Goal: Task Accomplishment & Management: Manage account settings

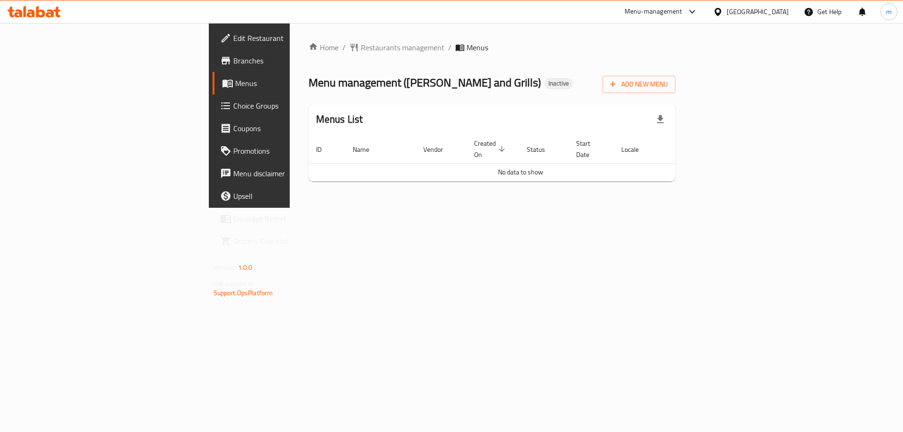
click at [668, 84] on span "Add New Menu" at bounding box center [639, 85] width 58 height 12
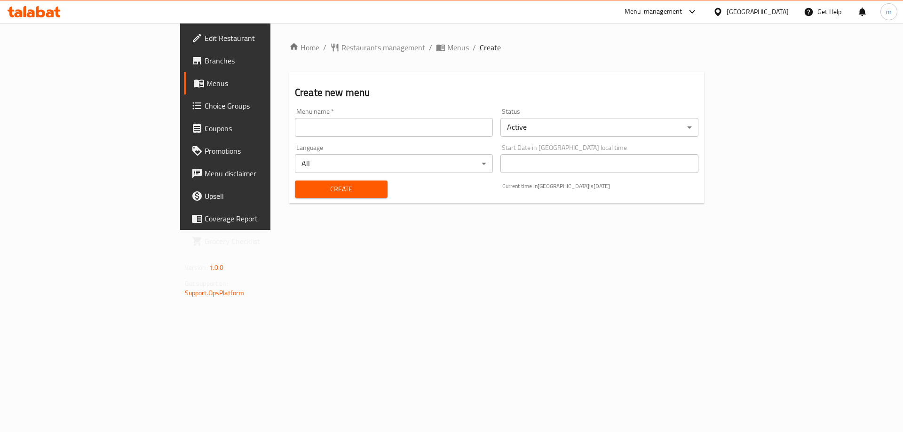
click at [410, 134] on input "text" at bounding box center [394, 127] width 198 height 19
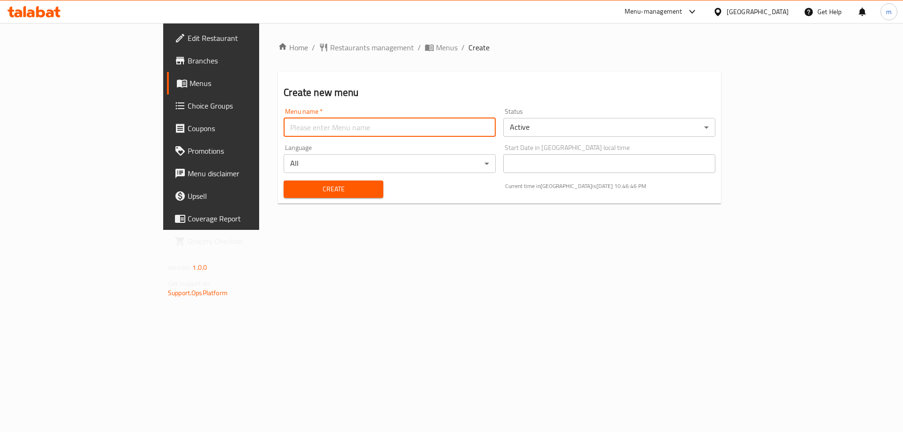
type input "NEW"
click at [284, 120] on input "NEW" at bounding box center [390, 127] width 212 height 19
drag, startPoint x: 323, startPoint y: 276, endPoint x: 279, endPoint y: 231, distance: 62.9
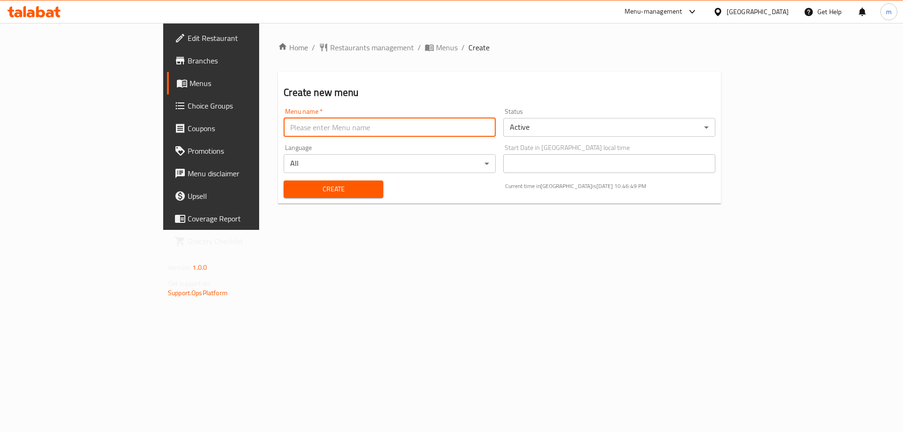
click at [322, 230] on div "Home / Restaurants management / Menus / Create Create new menu Menu name   * Me…" at bounding box center [499, 126] width 481 height 207
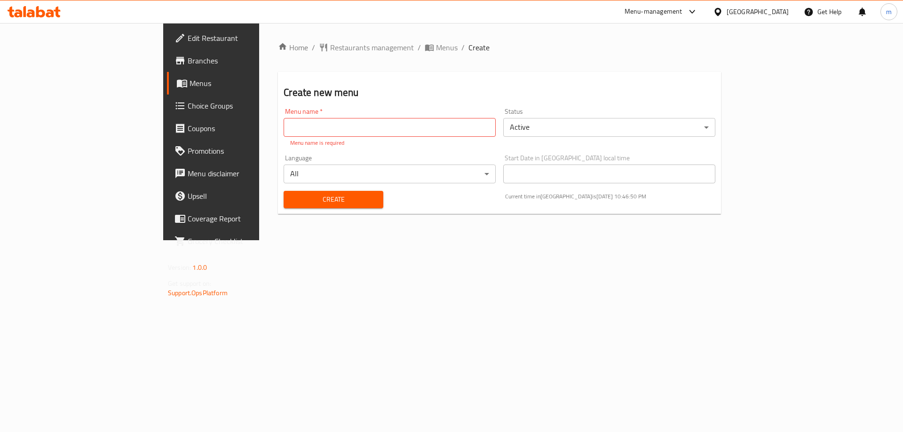
click at [338, 131] on input "text" at bounding box center [390, 127] width 212 height 19
click at [330, 126] on input "text" at bounding box center [390, 127] width 212 height 19
type input "menuuu"
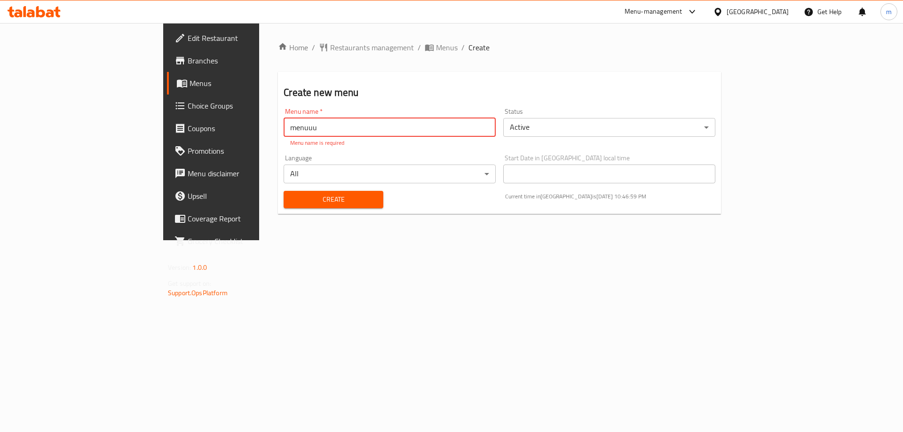
click at [342, 204] on div "Home / Restaurants management / Menus / Create Create new menu Menu name   * me…" at bounding box center [499, 132] width 443 height 180
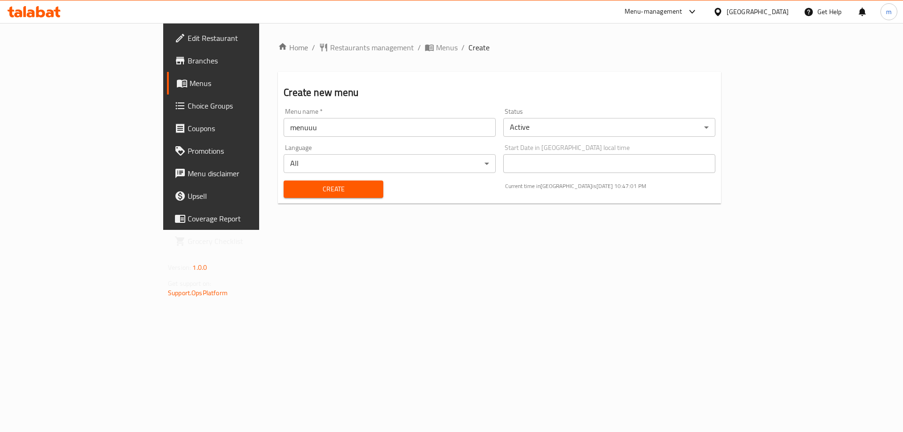
click at [304, 132] on input "menuuu" at bounding box center [390, 127] width 212 height 19
click at [284, 182] on button "Create" at bounding box center [333, 189] width 99 height 17
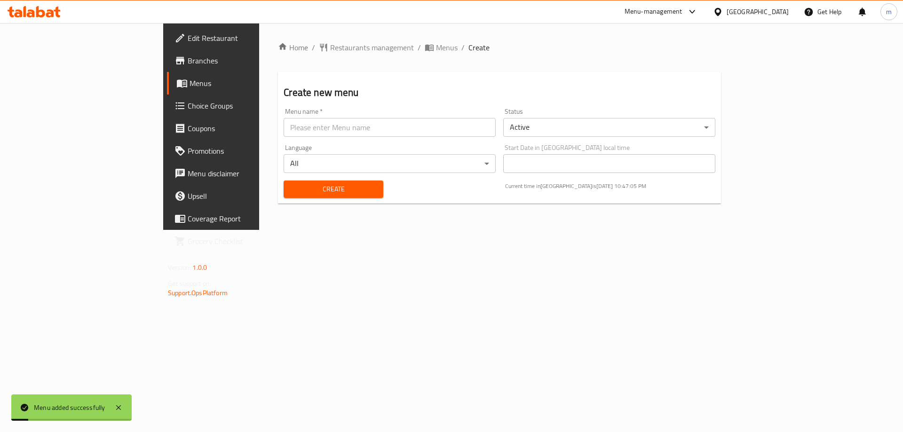
click at [190, 82] on span "Menus" at bounding box center [248, 83] width 117 height 11
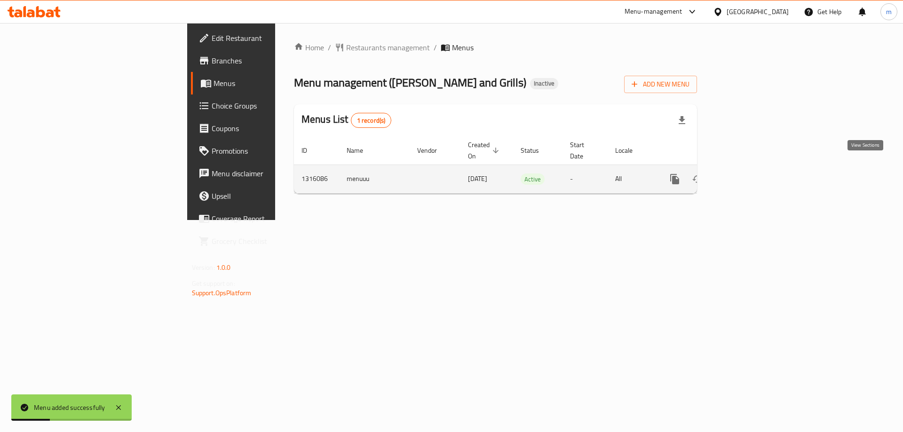
click at [748, 174] on icon "enhanced table" at bounding box center [742, 179] width 11 height 11
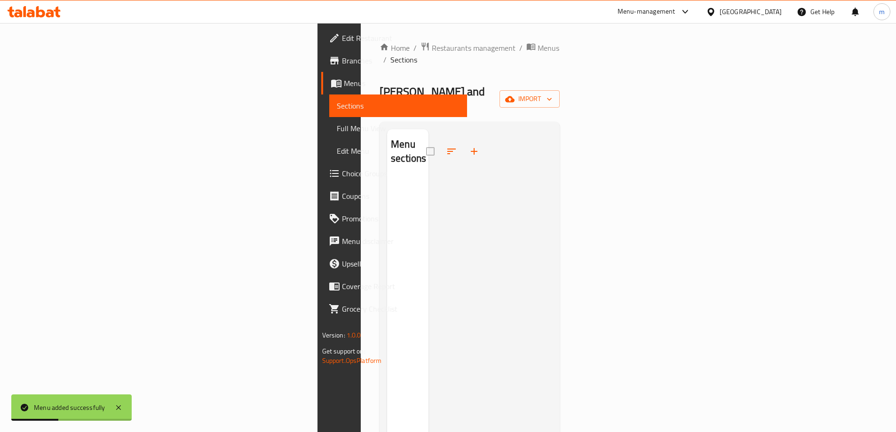
click at [560, 72] on div "Home / Restaurants management / Menus / Sections Baraka Butchery and Grills Ina…" at bounding box center [470, 305] width 180 height 527
click at [552, 93] on span "import" at bounding box center [529, 99] width 45 height 12
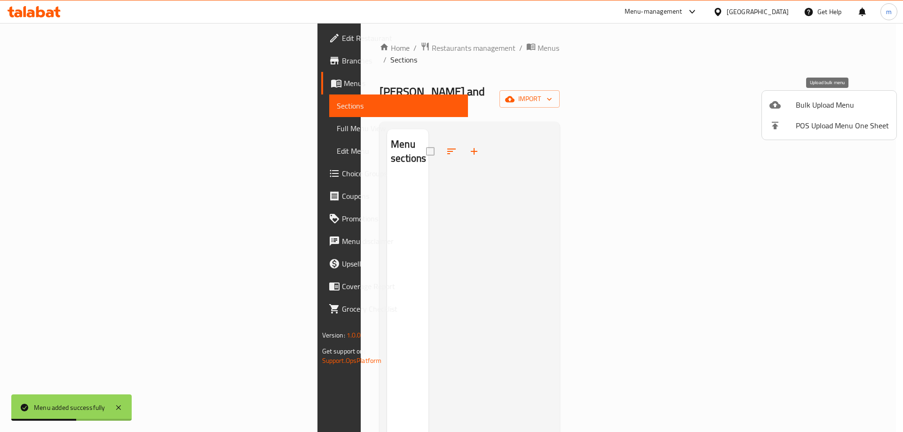
click at [820, 103] on span "Bulk Upload Menu" at bounding box center [842, 104] width 93 height 11
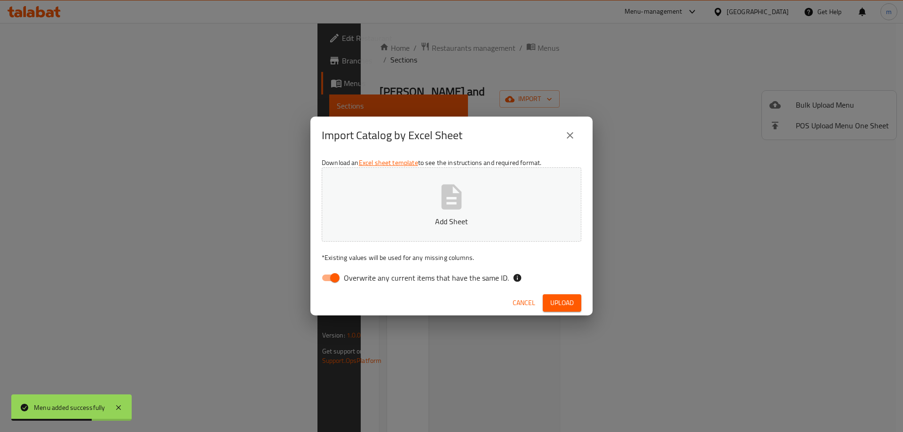
click at [326, 283] on input "Overwrite any current items that have the same ID." at bounding box center [335, 278] width 54 height 18
checkbox input "false"
click at [558, 300] on span "Upload" at bounding box center [562, 303] width 24 height 12
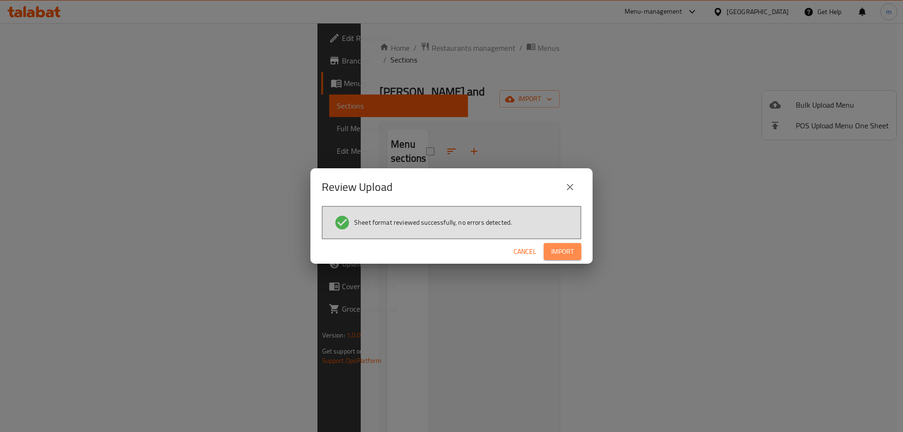
click at [555, 249] on span "Import" at bounding box center [562, 252] width 23 height 12
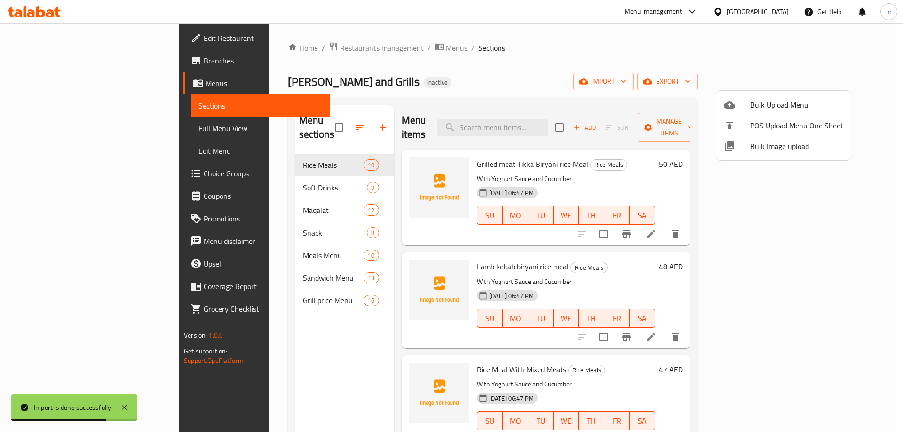
click at [649, 49] on div at bounding box center [451, 216] width 903 height 432
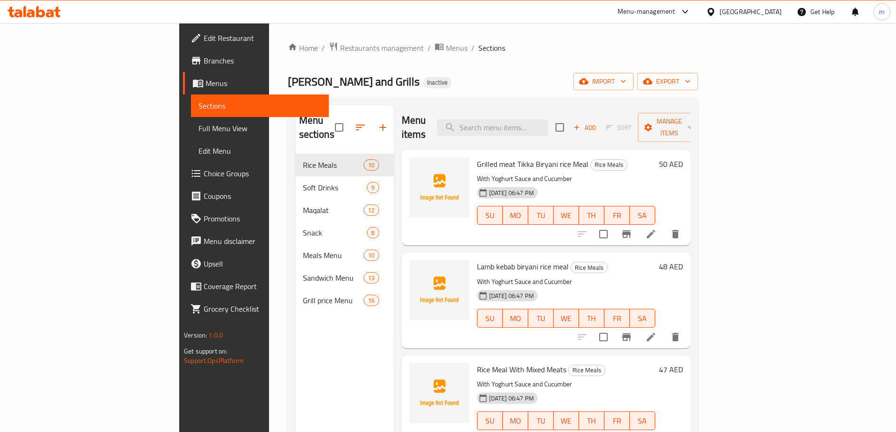
click at [204, 64] on span "Branches" at bounding box center [263, 60] width 118 height 11
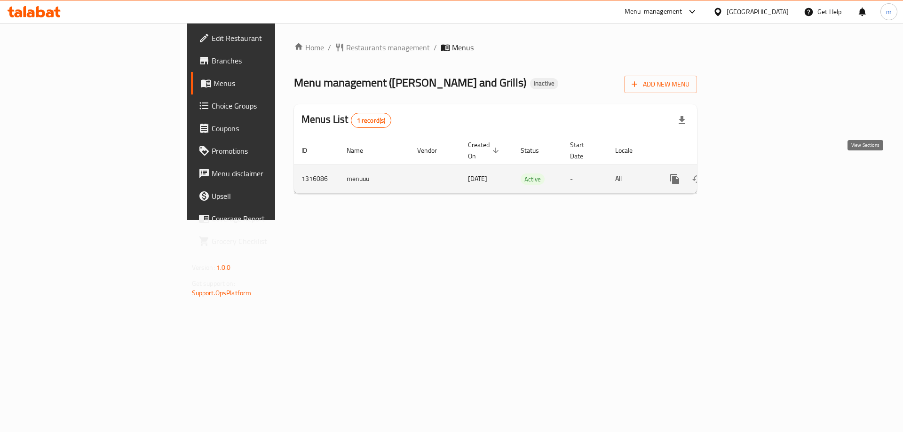
click at [748, 174] on icon "enhanced table" at bounding box center [742, 179] width 11 height 11
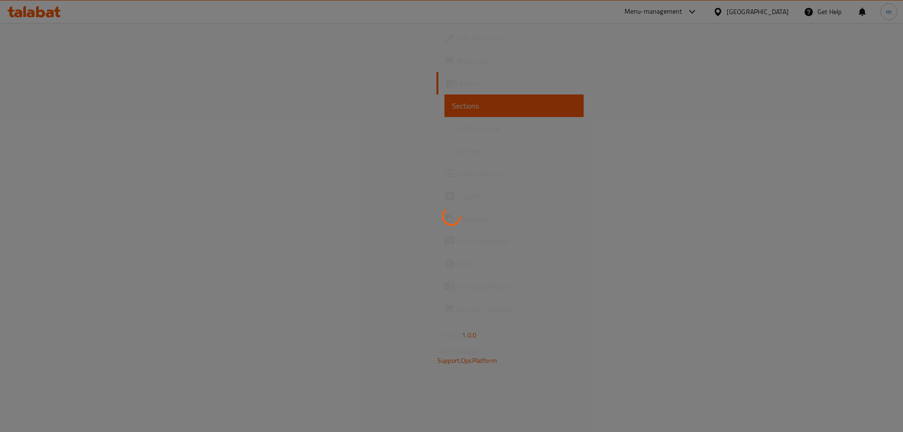
click at [41, 127] on div at bounding box center [451, 216] width 903 height 432
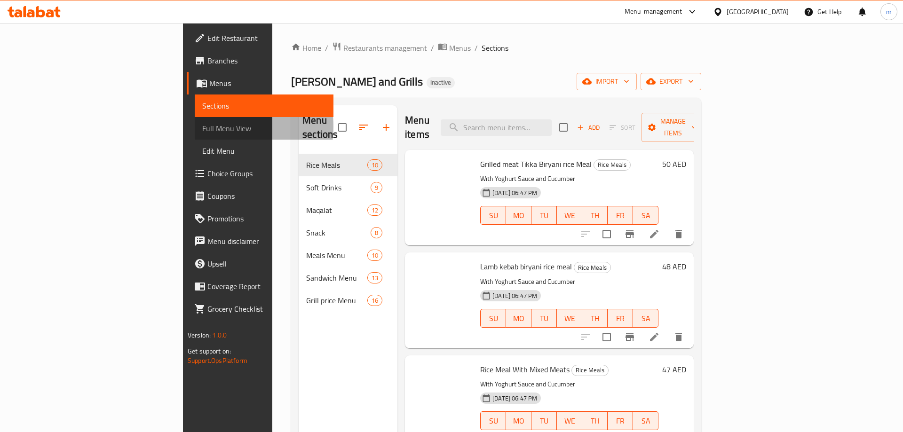
click at [202, 127] on span "Full Menu View" at bounding box center [264, 128] width 124 height 11
click at [202, 126] on span "Full Menu View" at bounding box center [264, 128] width 124 height 11
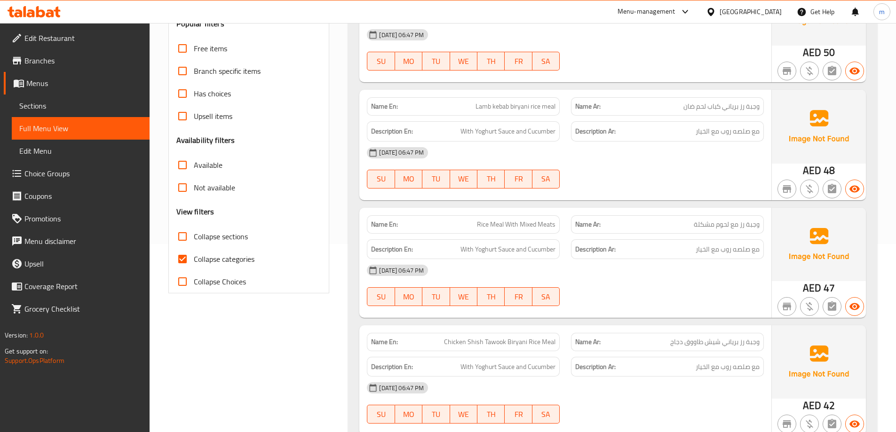
click at [204, 259] on span "Collapse categories" at bounding box center [224, 259] width 61 height 11
click at [194, 259] on input "Collapse categories" at bounding box center [182, 259] width 23 height 23
checkbox input "false"
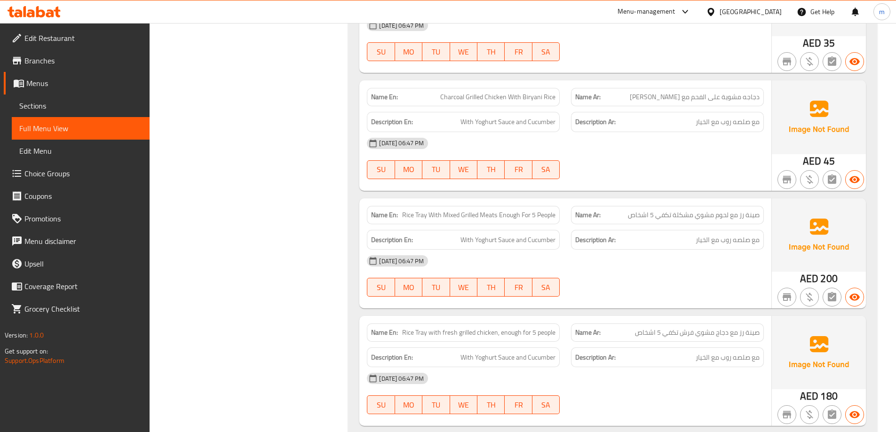
scroll to position [988, 0]
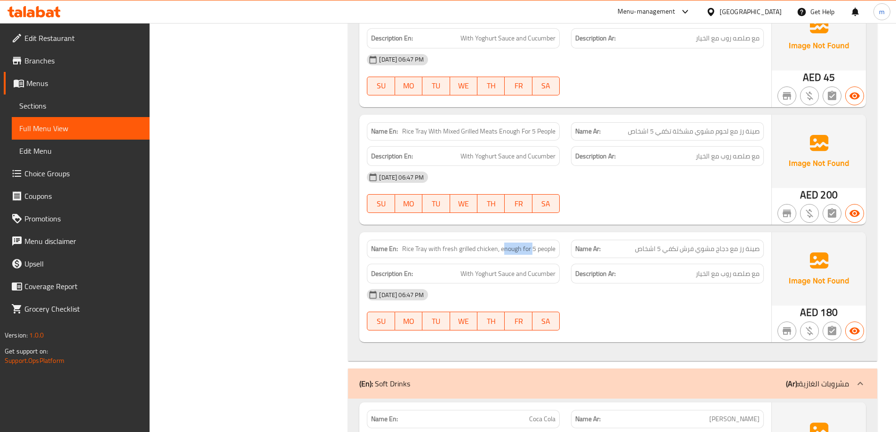
drag, startPoint x: 532, startPoint y: 250, endPoint x: 504, endPoint y: 250, distance: 27.8
click at [504, 250] on span "Rice Tray with fresh grilled chicken, enough for 5 people" at bounding box center [478, 249] width 153 height 10
click at [656, 293] on div "[DATE] 06:47 PM" at bounding box center [565, 295] width 408 height 23
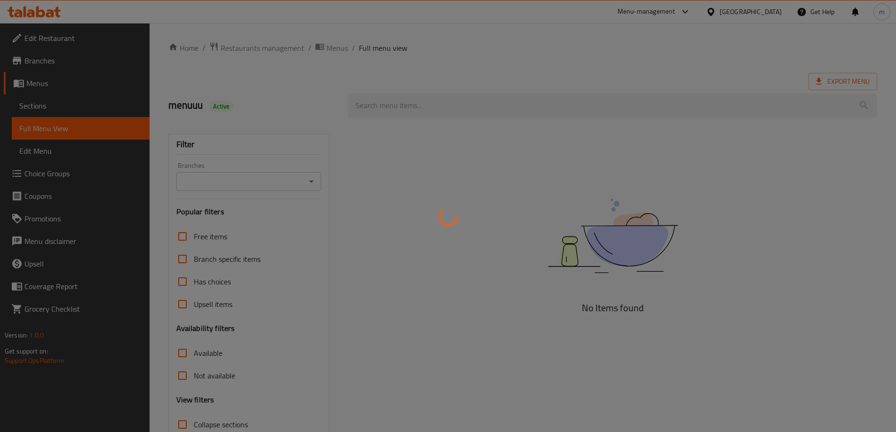
click at [68, 102] on div at bounding box center [448, 216] width 896 height 432
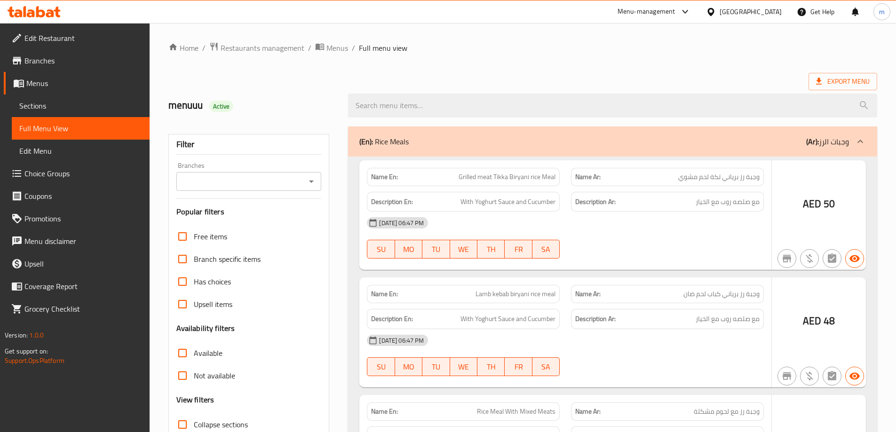
click at [68, 102] on div at bounding box center [448, 216] width 896 height 432
click at [68, 102] on span "Sections" at bounding box center [80, 105] width 123 height 11
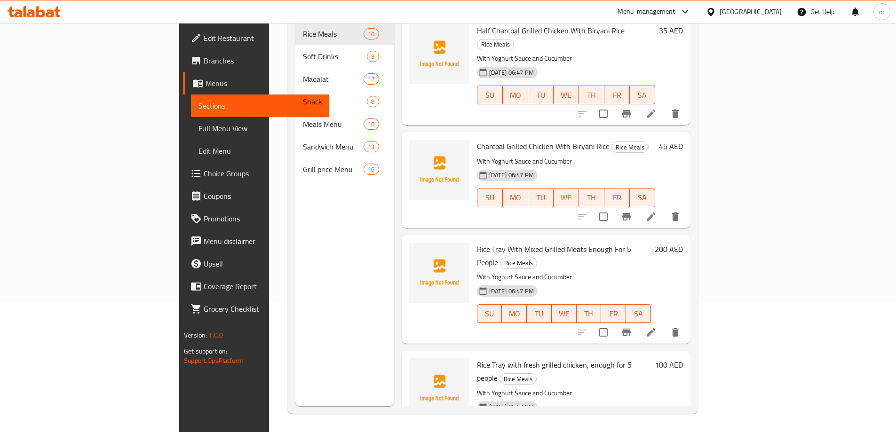
scroll to position [132, 0]
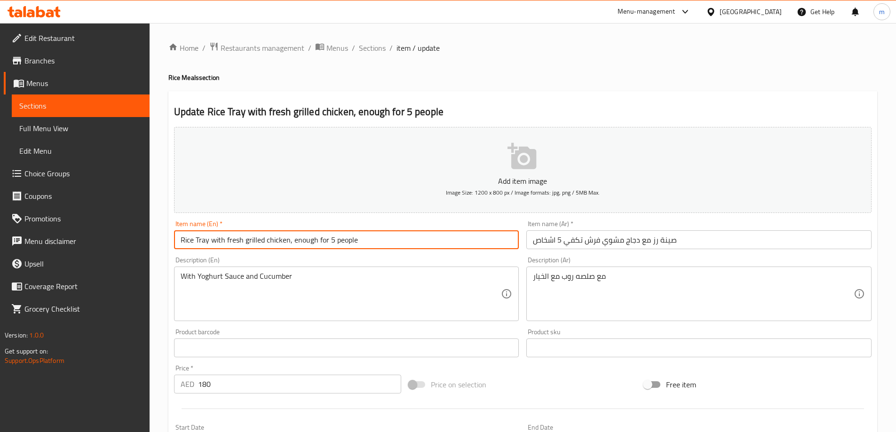
click at [289, 243] on input "Rice Tray with fresh grilled chicken, enough for 5 people" at bounding box center [346, 239] width 345 height 19
click at [294, 241] on input "Rice Tray with fresh grilled chicken, enough for 5 people" at bounding box center [346, 239] width 345 height 19
type input "Rice Tray With Fresh Grilled Chicken Enough For 5 People"
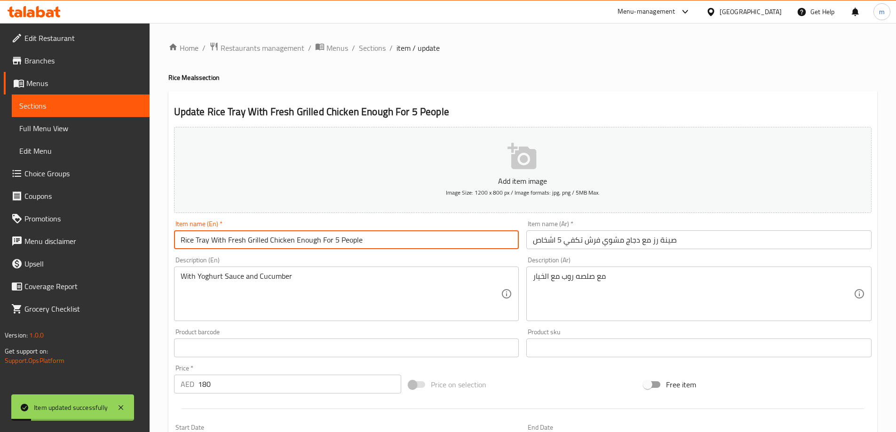
click at [48, 87] on span "Menus" at bounding box center [84, 83] width 116 height 11
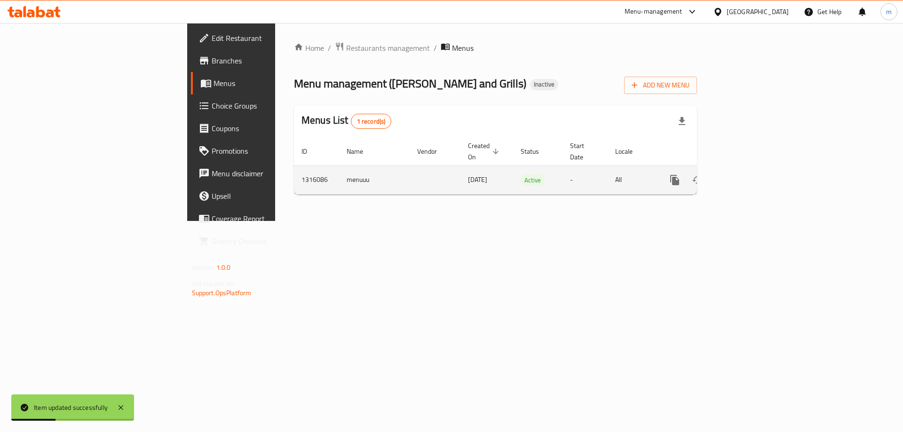
click at [747, 176] on icon "enhanced table" at bounding box center [742, 180] width 8 height 8
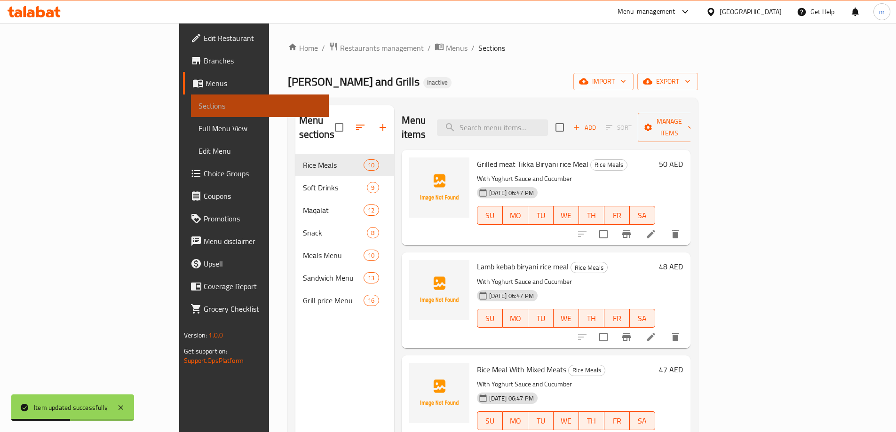
click at [191, 100] on link "Sections" at bounding box center [260, 106] width 138 height 23
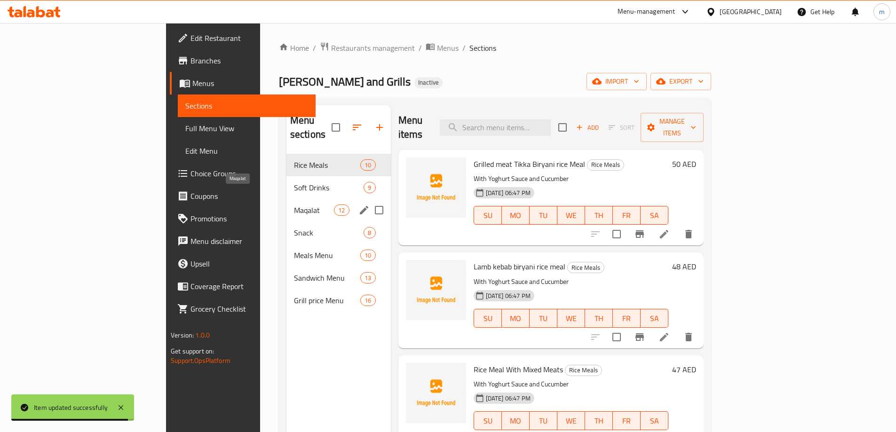
click at [294, 182] on span "Soft Drinks" at bounding box center [329, 187] width 70 height 11
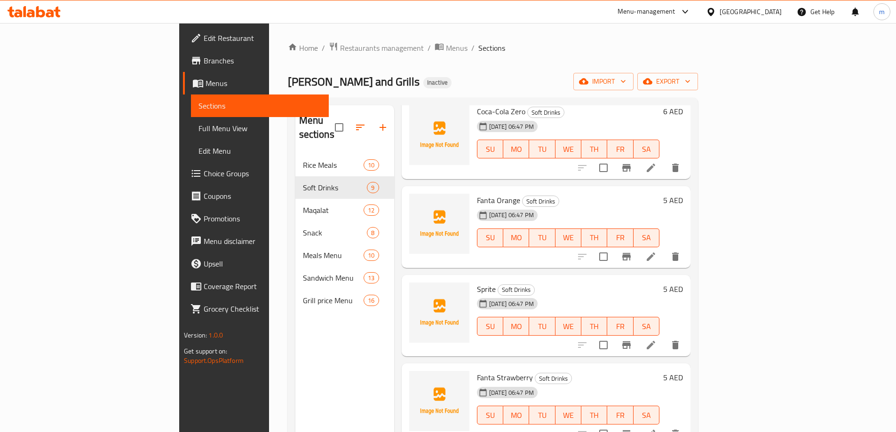
scroll to position [94, 0]
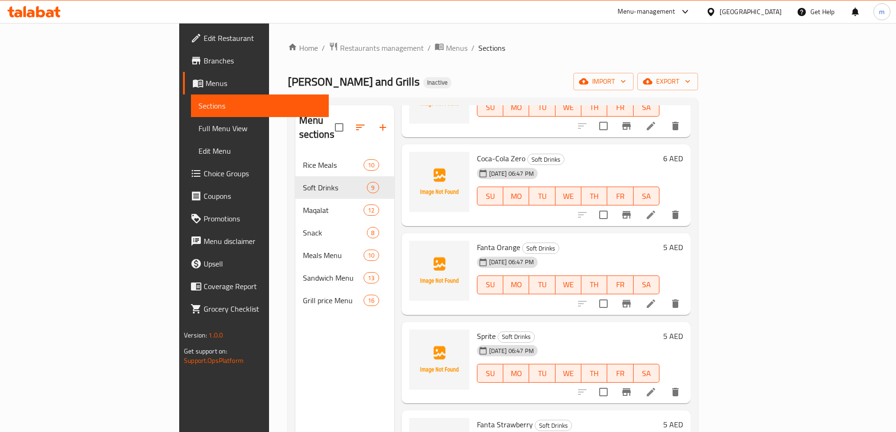
click at [657, 209] on icon at bounding box center [650, 214] width 11 height 11
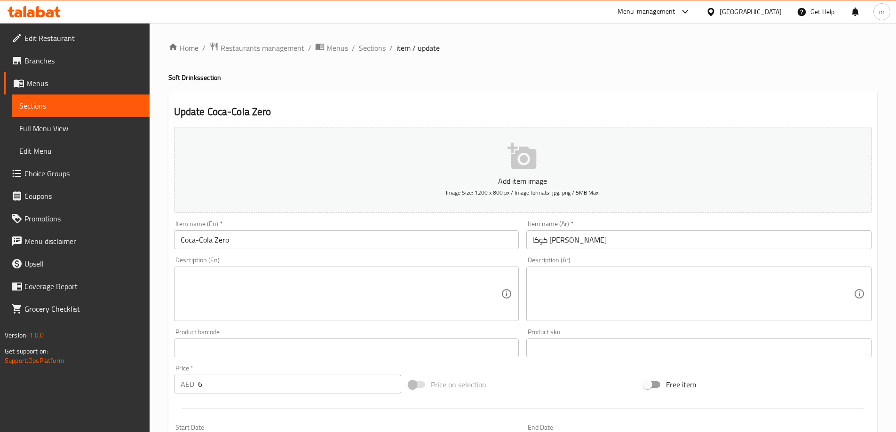
click at [563, 239] on input "كوكا كولا زيرو" at bounding box center [698, 239] width 345 height 19
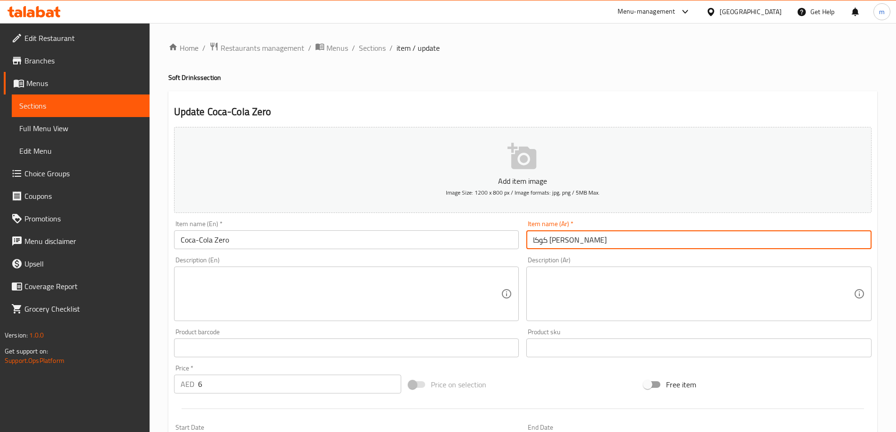
click at [558, 243] on input "كوكا كولا زيرو" at bounding box center [698, 239] width 345 height 19
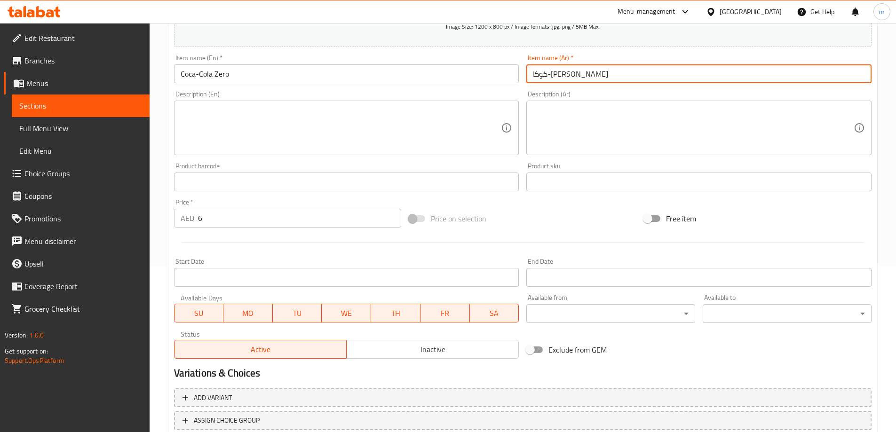
scroll to position [232, 0]
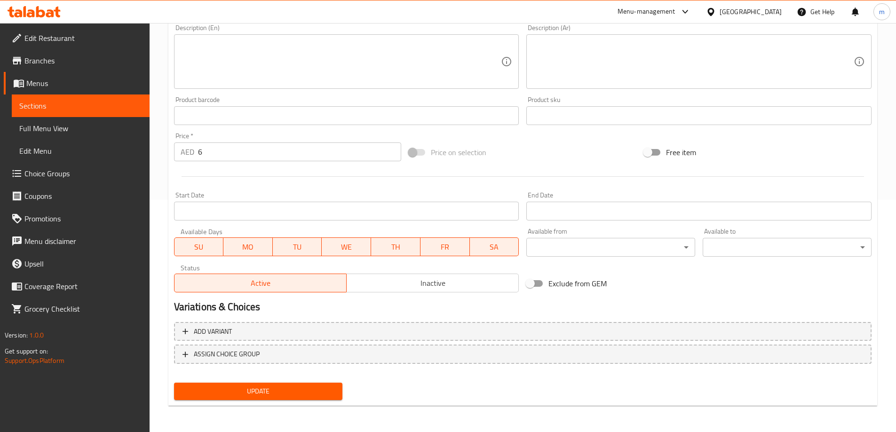
type input "كوكا-[PERSON_NAME]"
drag, startPoint x: 277, startPoint y: 386, endPoint x: 277, endPoint y: 391, distance: 5.2
click at [277, 391] on span "Update" at bounding box center [259, 392] width 154 height 12
click at [86, 98] on link "Sections" at bounding box center [81, 106] width 138 height 23
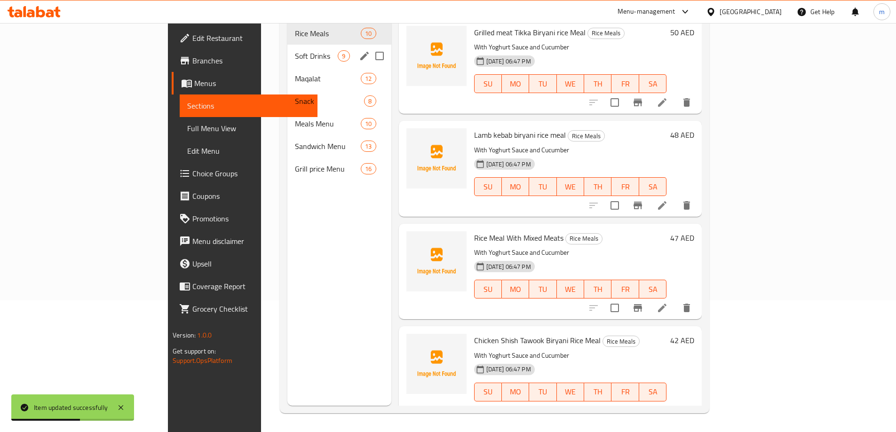
click at [295, 50] on span "Soft Drinks" at bounding box center [316, 55] width 43 height 11
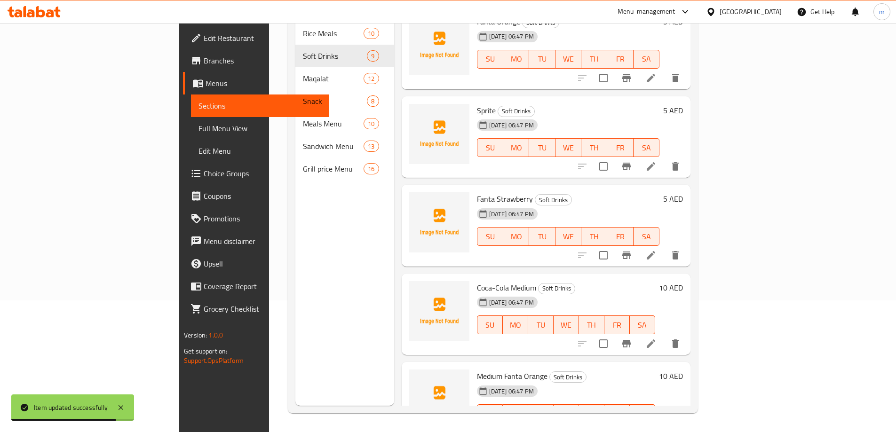
scroll to position [282, 0]
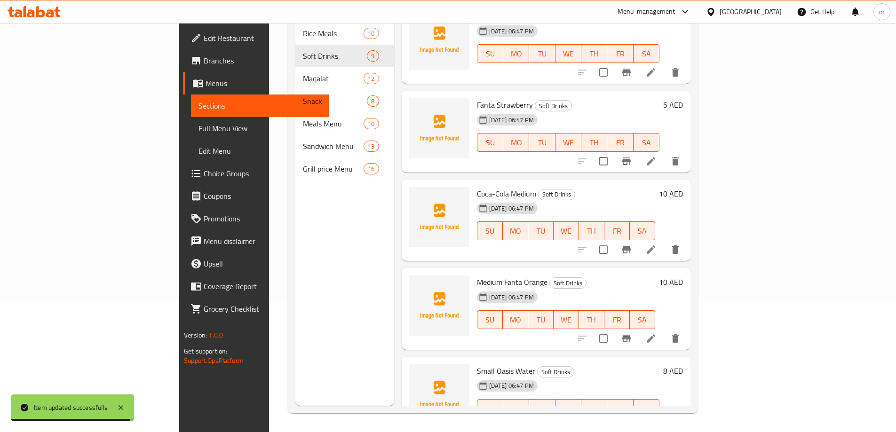
click at [664, 241] on li at bounding box center [651, 249] width 26 height 17
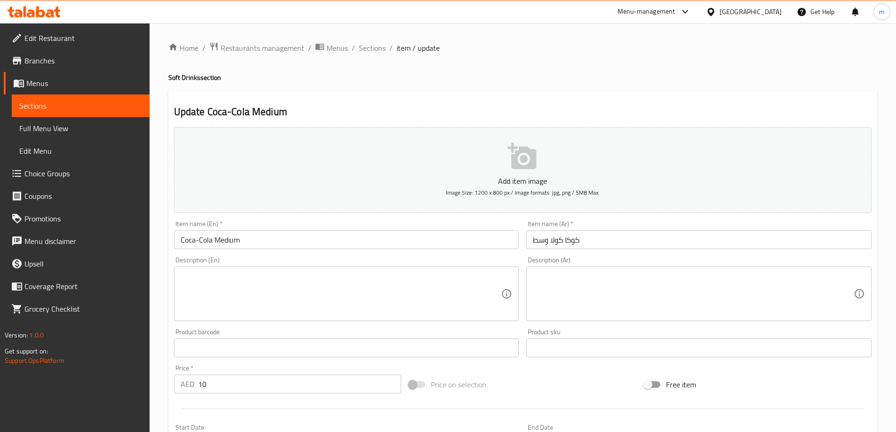
click at [564, 241] on input "كوكا كولا وسط" at bounding box center [698, 239] width 345 height 19
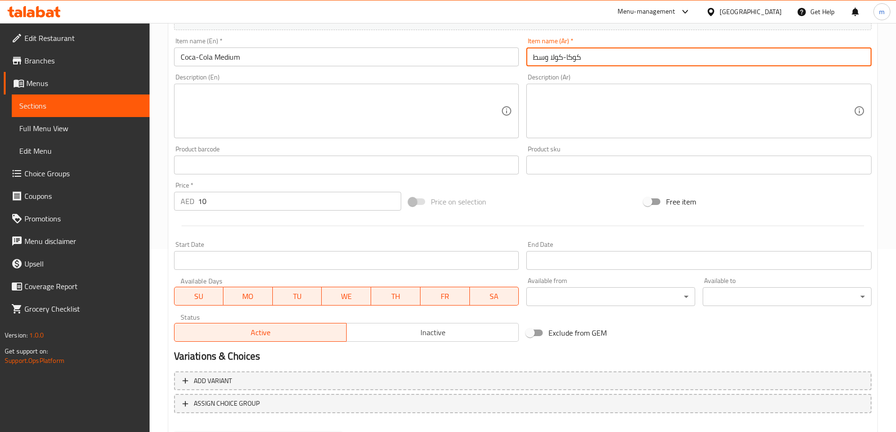
scroll to position [232, 0]
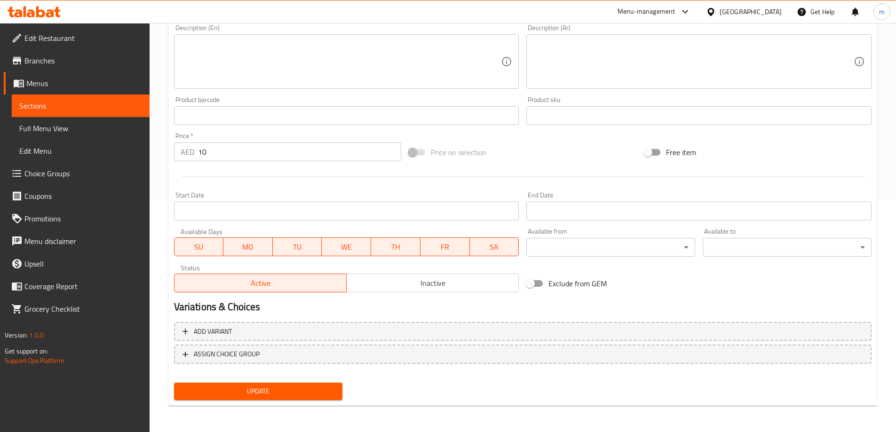
type input "كوكا-كولا وسط"
click at [276, 390] on span "Update" at bounding box center [259, 392] width 154 height 12
click at [97, 106] on span "Sections" at bounding box center [80, 105] width 123 height 11
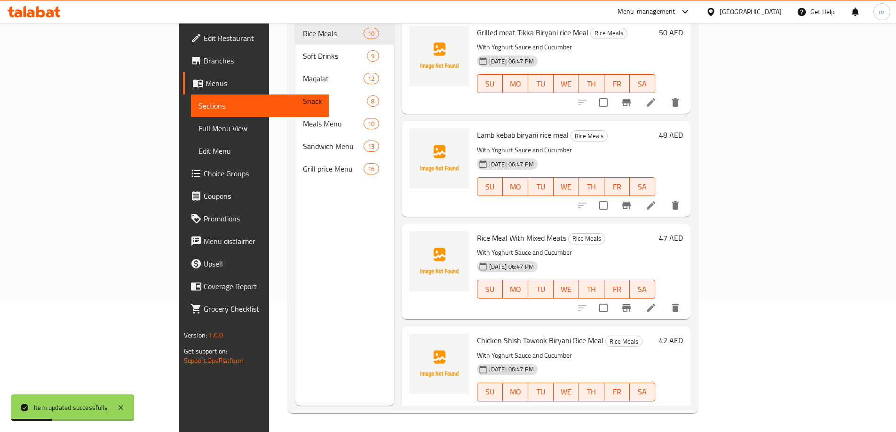
scroll to position [132, 0]
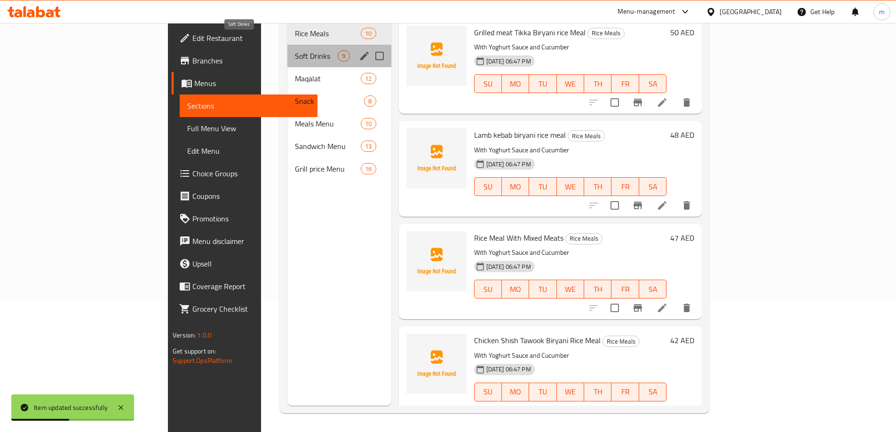
click at [295, 50] on span "Soft Drinks" at bounding box center [316, 55] width 43 height 11
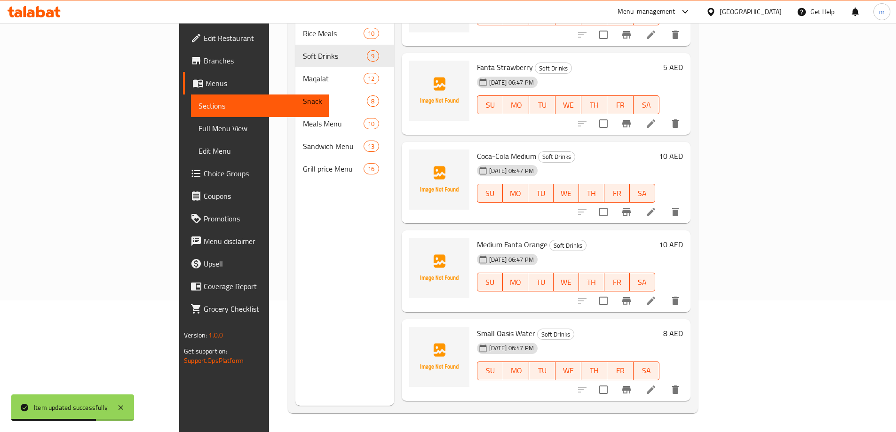
scroll to position [329, 0]
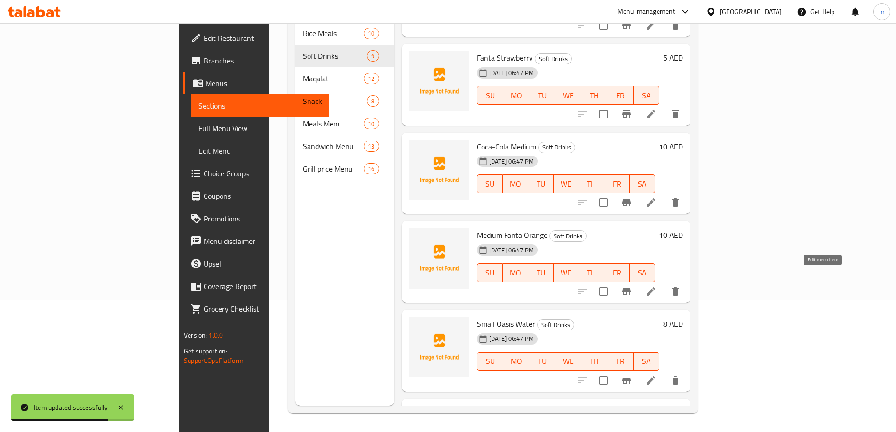
click at [657, 286] on icon at bounding box center [650, 291] width 11 height 11
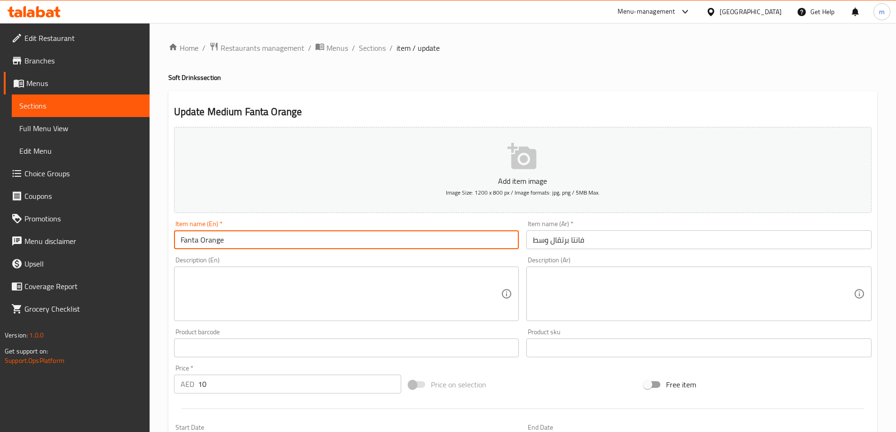
drag, startPoint x: 207, startPoint y: 238, endPoint x: 170, endPoint y: 254, distance: 39.8
click at [170, 254] on div "Add item image Image Size: 1200 x 800 px / Image formats: jpg, png / 5MB Max. I…" at bounding box center [522, 325] width 705 height 405
paste input "Medium"
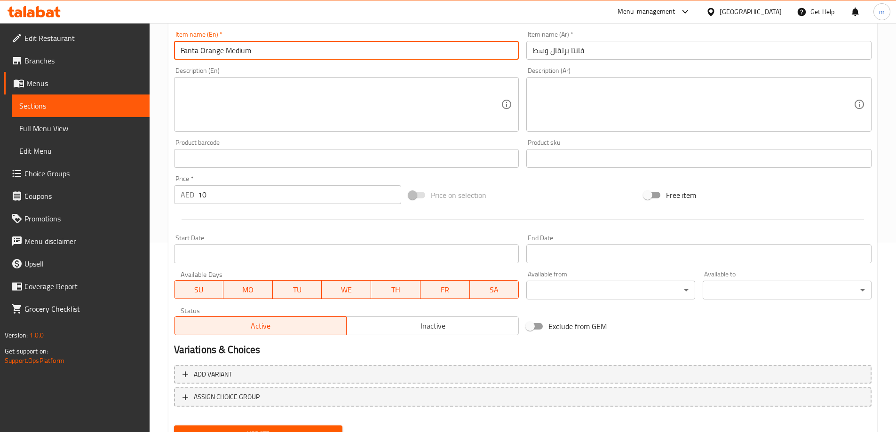
scroll to position [232, 0]
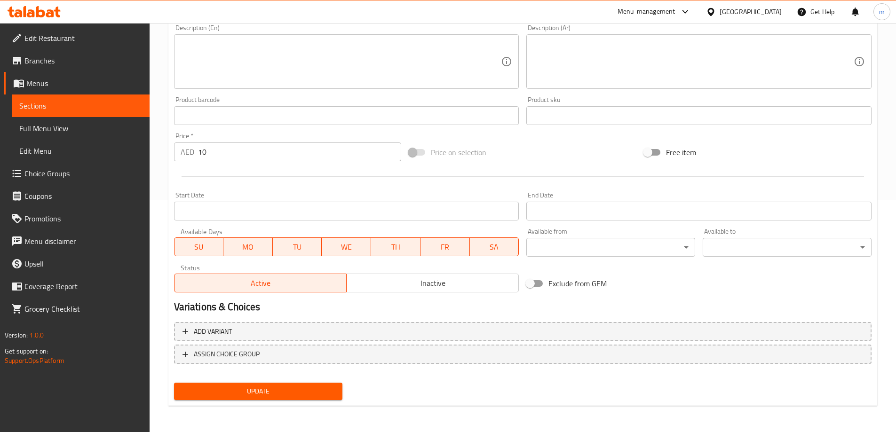
type input "Fanta Orange Medium"
click at [275, 390] on span "Update" at bounding box center [259, 392] width 154 height 12
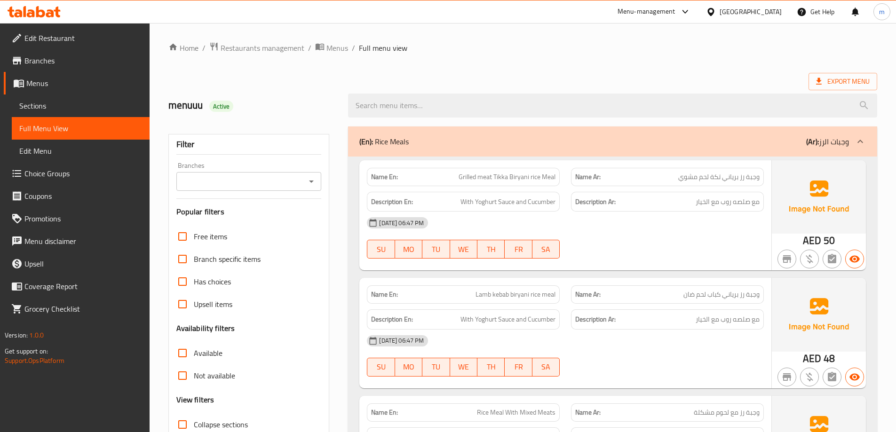
scroll to position [68, 0]
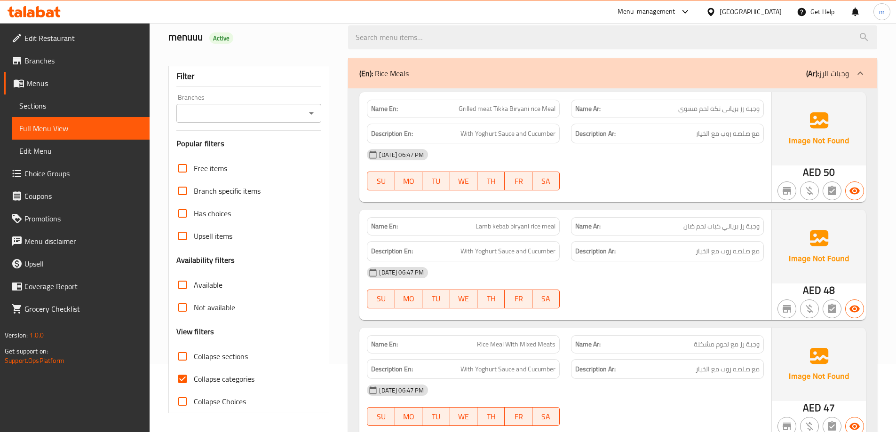
click at [190, 369] on input "Collapse categories" at bounding box center [182, 379] width 23 height 23
checkbox input "false"
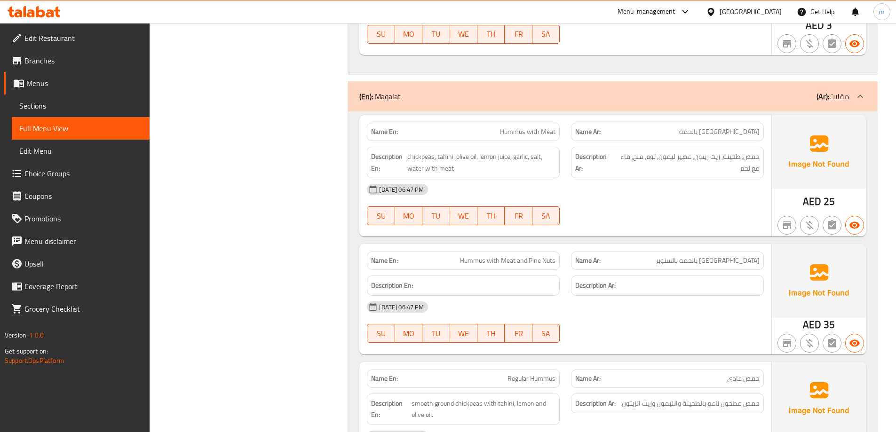
scroll to position [2514, 0]
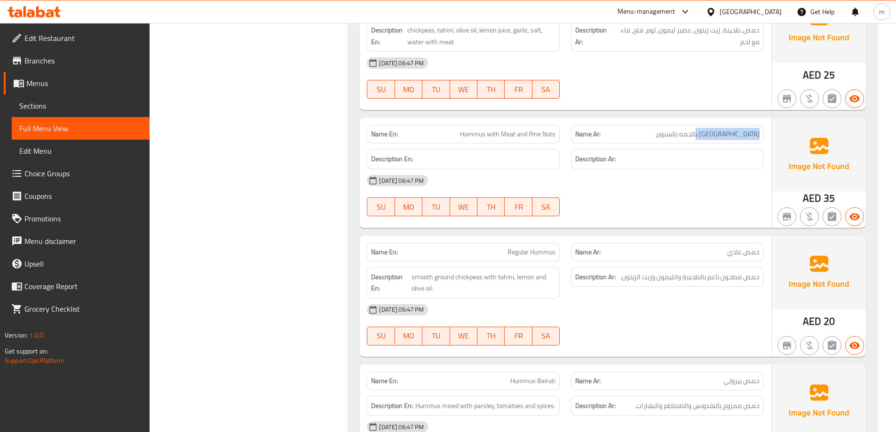
drag, startPoint x: 694, startPoint y: 134, endPoint x: 766, endPoint y: 128, distance: 72.2
click at [766, 128] on div "Name Ar: حمص بالحمه بالسنوبر" at bounding box center [667, 134] width 204 height 30
copy span "حمص بالحمه بالسنوبر"
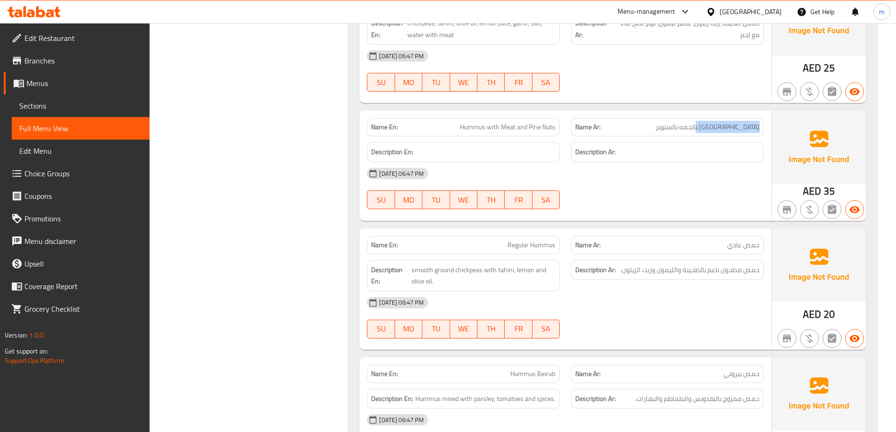
scroll to position [2702, 0]
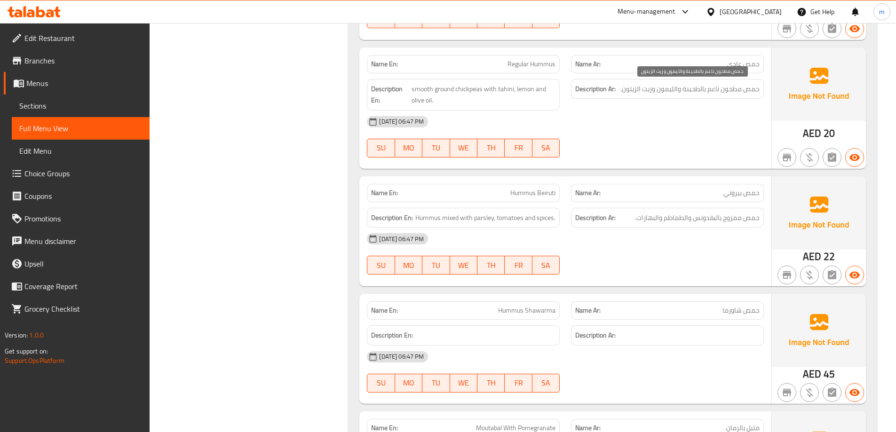
click at [681, 92] on span "حمص مطحون ناعم بالطحينة والليمون وزيت الزيتون." at bounding box center [689, 89] width 139 height 12
click at [648, 136] on div "06-10-2025 06:47 PM SU MO TU WE TH FR SA" at bounding box center [565, 137] width 408 height 53
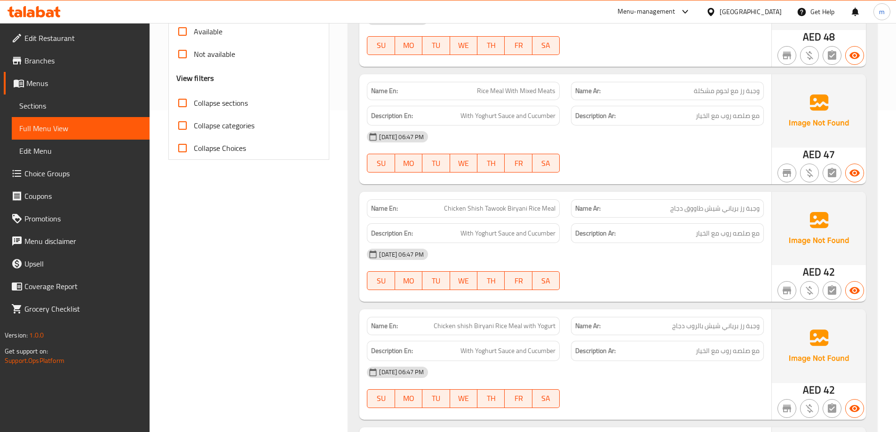
scroll to position [0, 0]
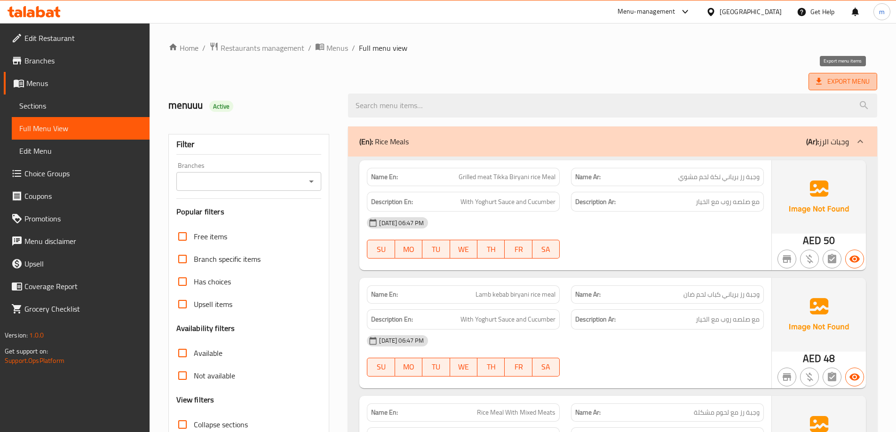
click at [839, 84] on span "Export Menu" at bounding box center [843, 82] width 54 height 12
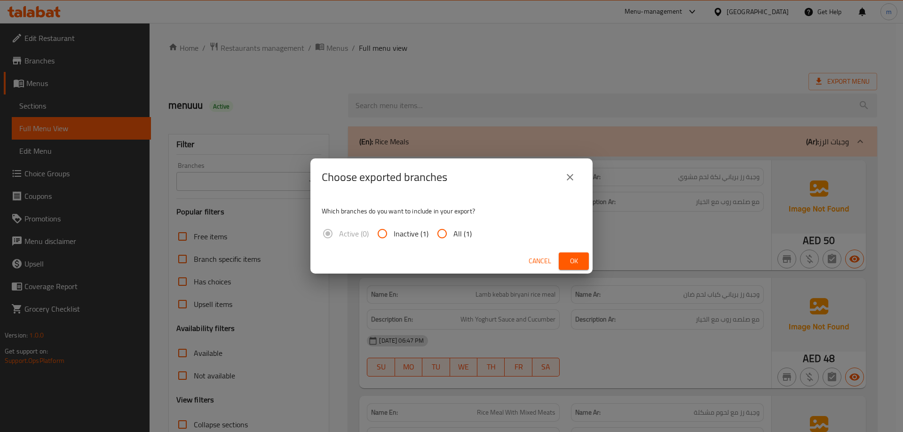
click at [462, 239] on span "All (1)" at bounding box center [462, 233] width 18 height 11
click at [453, 239] on input "All (1)" at bounding box center [442, 233] width 23 height 23
radio input "true"
click at [576, 265] on span "Ok" at bounding box center [573, 261] width 15 height 12
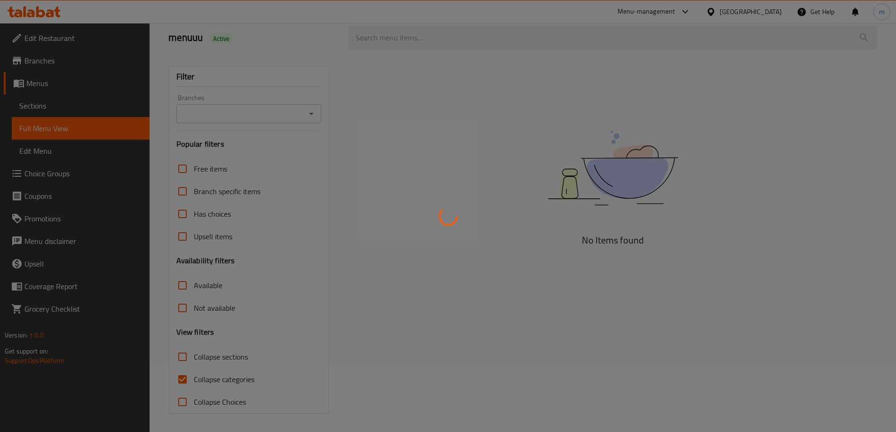
scroll to position [68, 0]
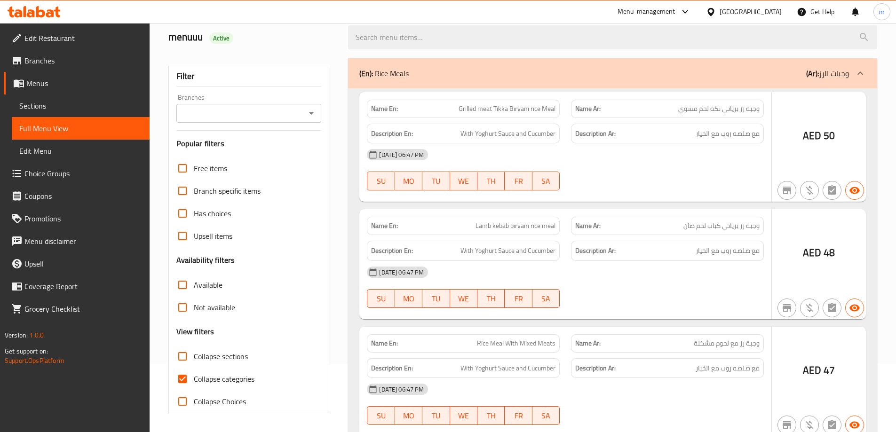
click at [173, 381] on input "Collapse categories" at bounding box center [182, 379] width 23 height 23
checkbox input "false"
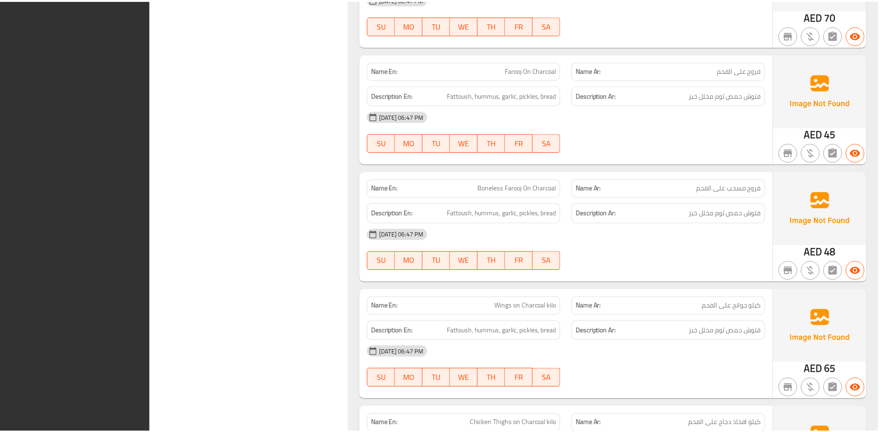
scroll to position [9359, 0]
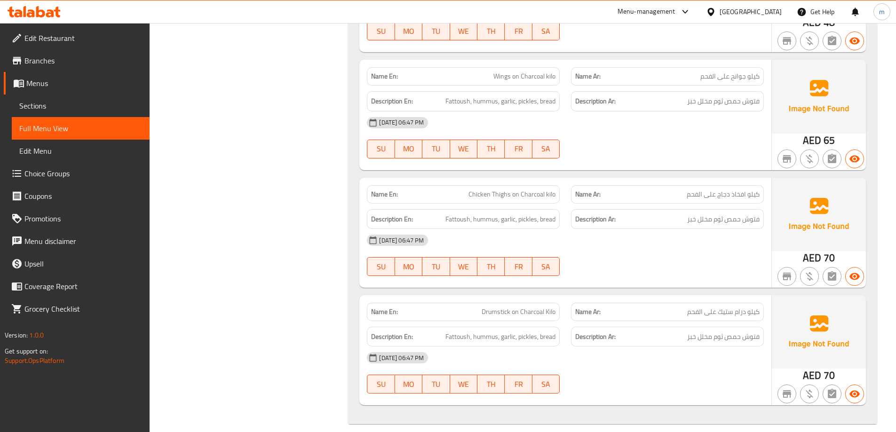
click at [28, 2] on div "Menu-management [GEOGRAPHIC_DATA] Get Help m" at bounding box center [448, 11] width 896 height 23
click at [28, 15] on icon at bounding box center [31, 13] width 8 height 8
